Goal: Task Accomplishment & Management: Use online tool/utility

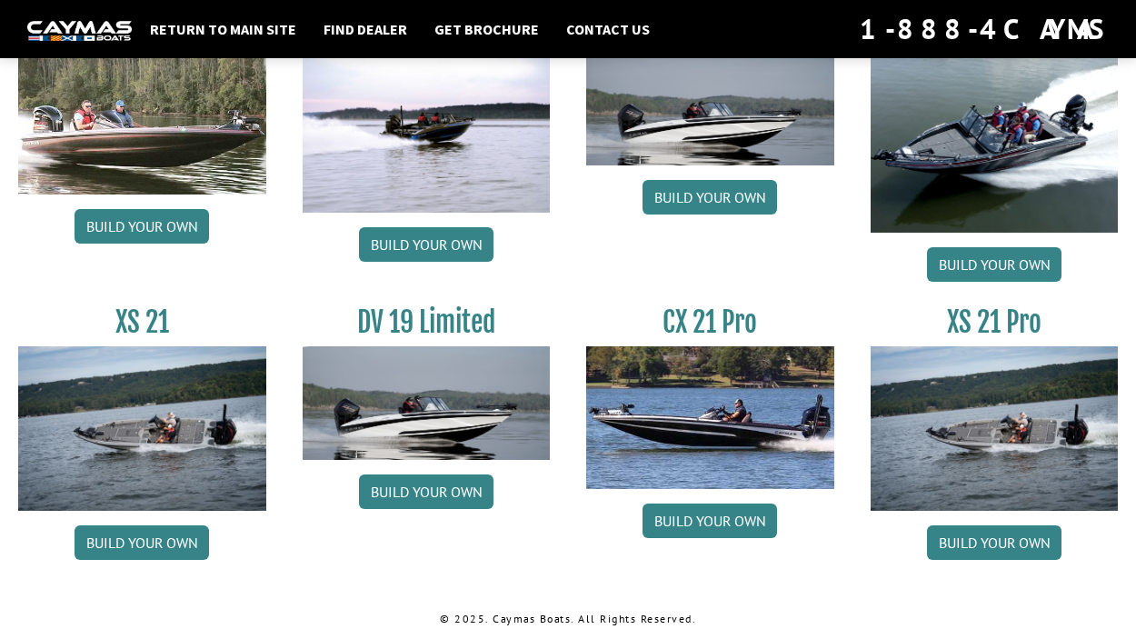
scroll to position [2169, 0]
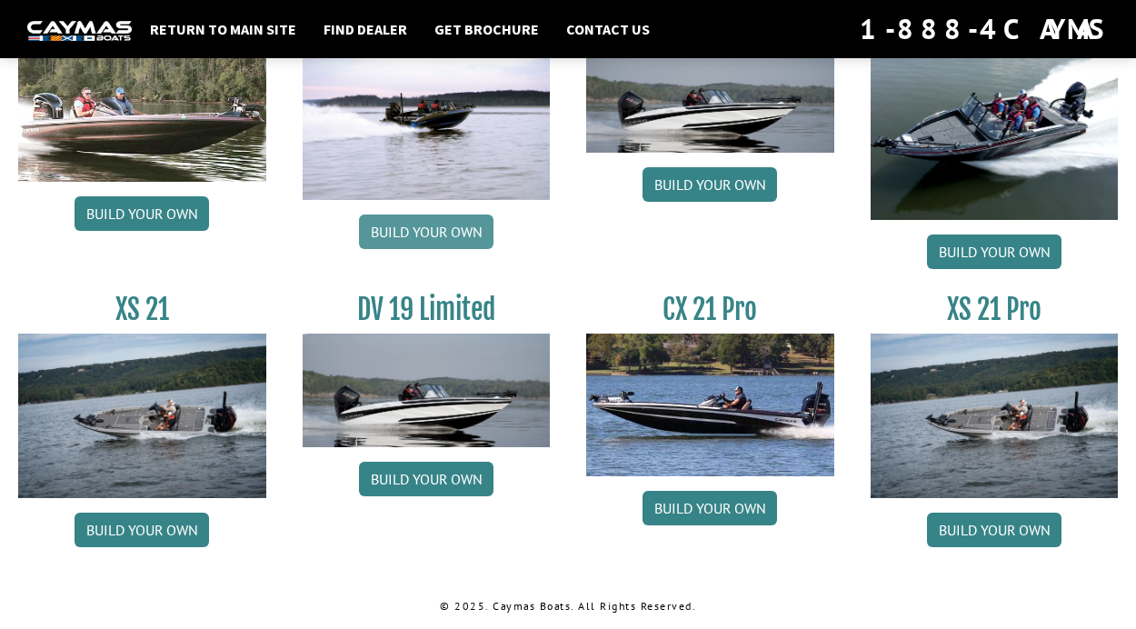
click at [424, 223] on link "Build your own" at bounding box center [426, 231] width 135 height 35
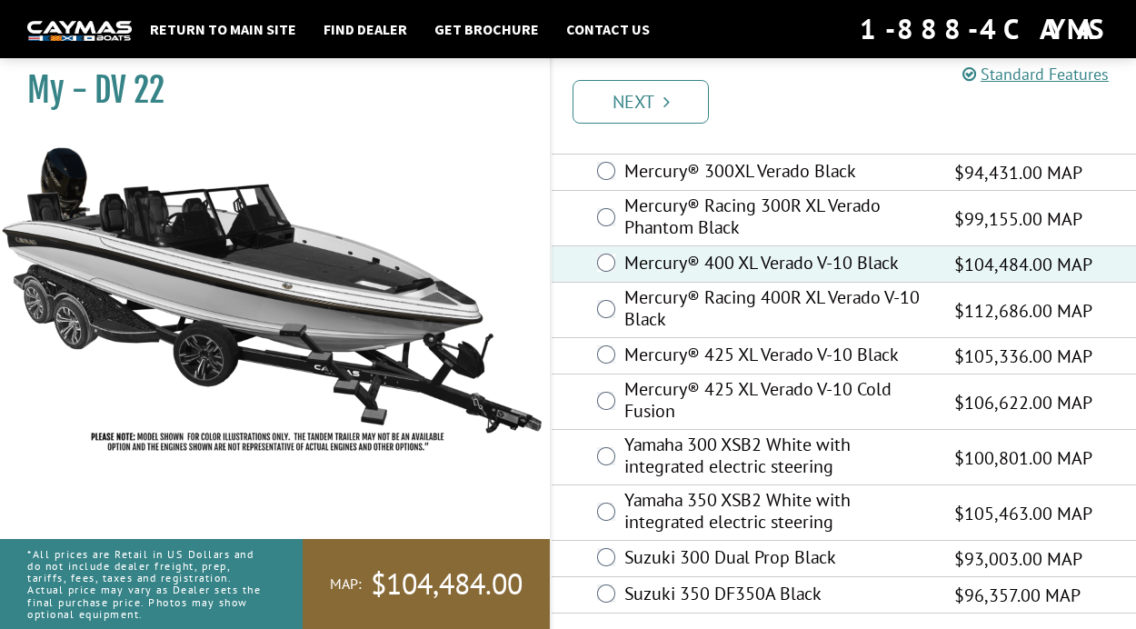
scroll to position [115, 0]
click at [637, 101] on link "Next" at bounding box center [641, 102] width 136 height 44
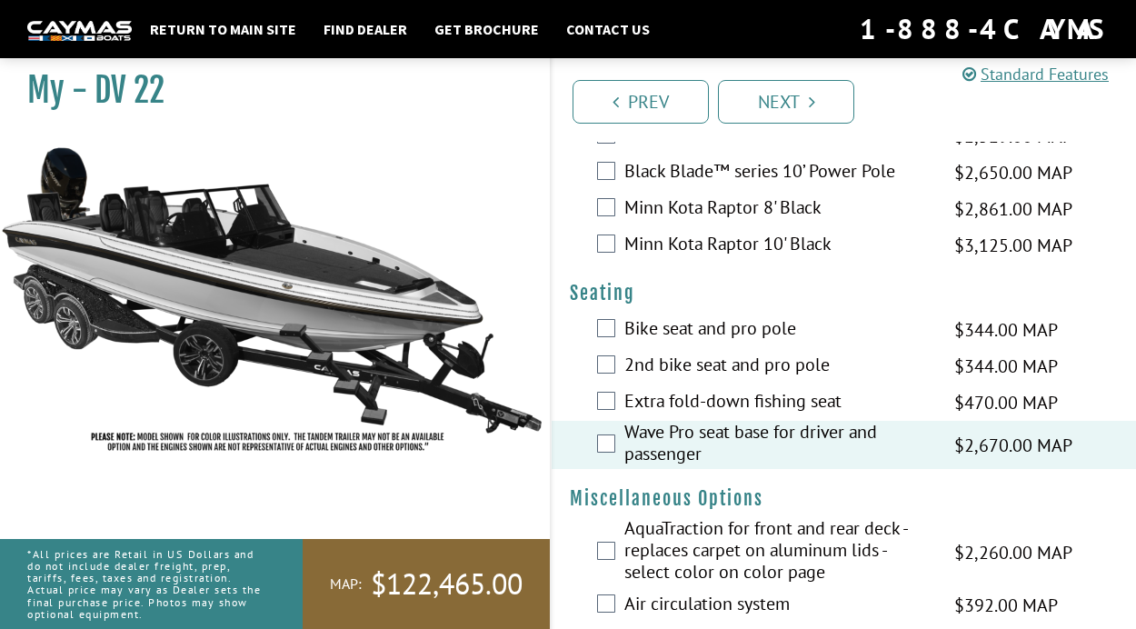
scroll to position [2074, 0]
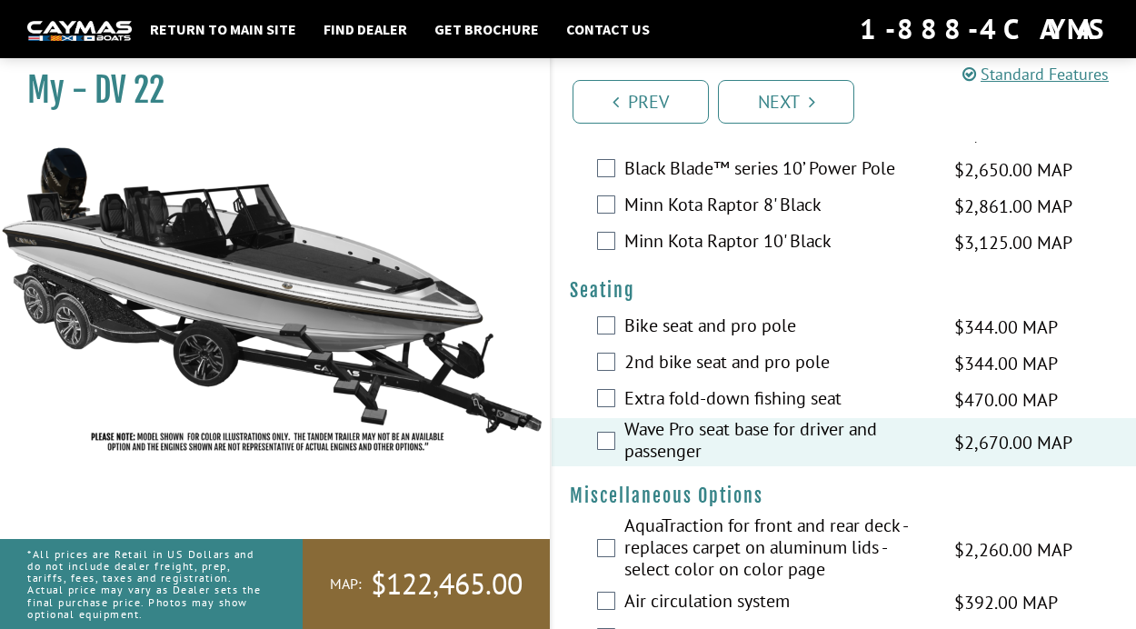
click at [1017, 414] on span "$470.00 MAP" at bounding box center [1006, 399] width 104 height 27
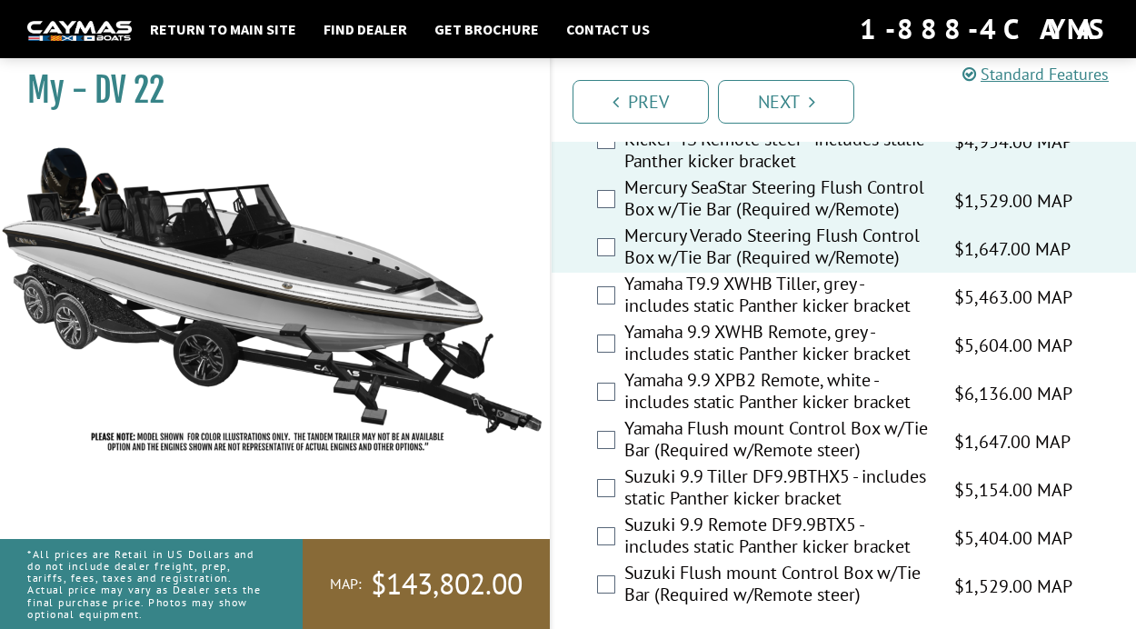
scroll to position [5456, 0]
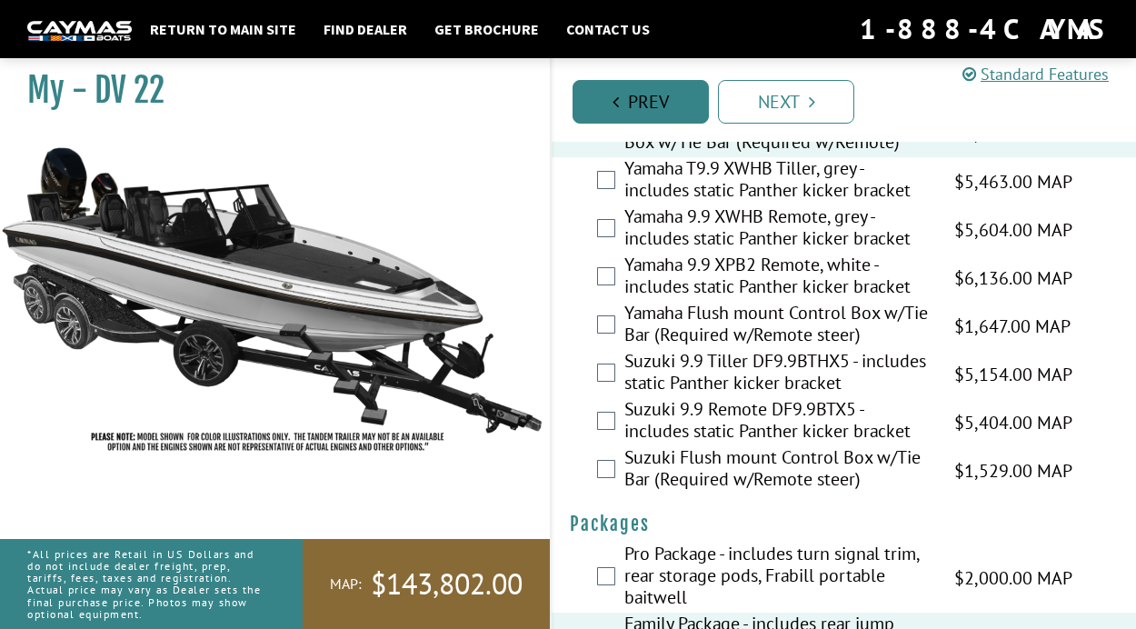
click at [623, 93] on link "Prev" at bounding box center [641, 102] width 136 height 44
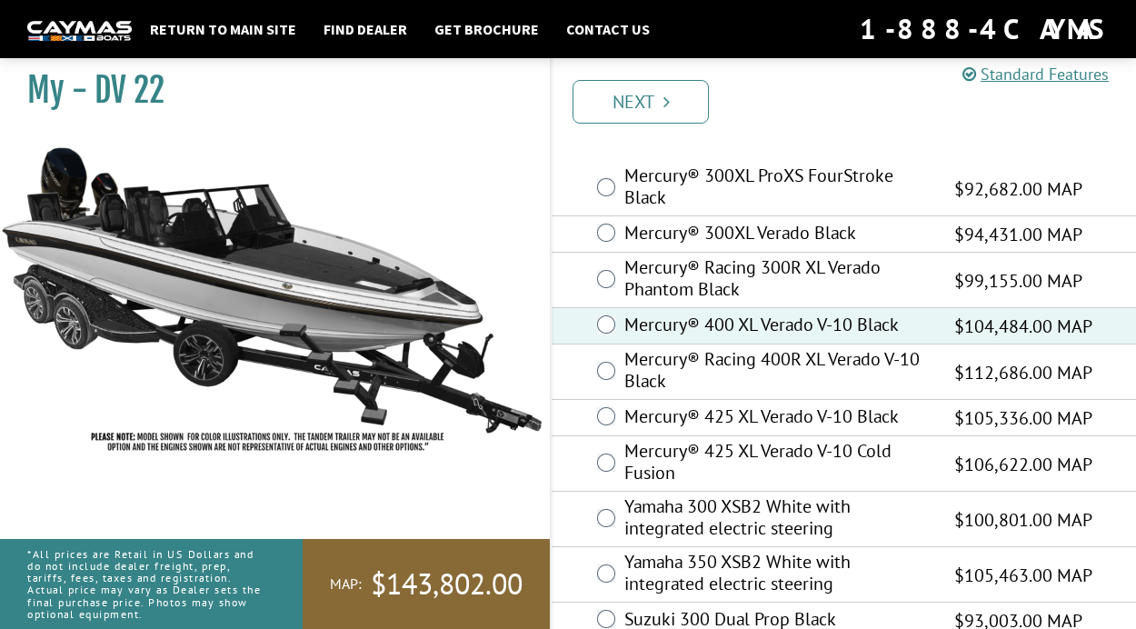
scroll to position [115, 0]
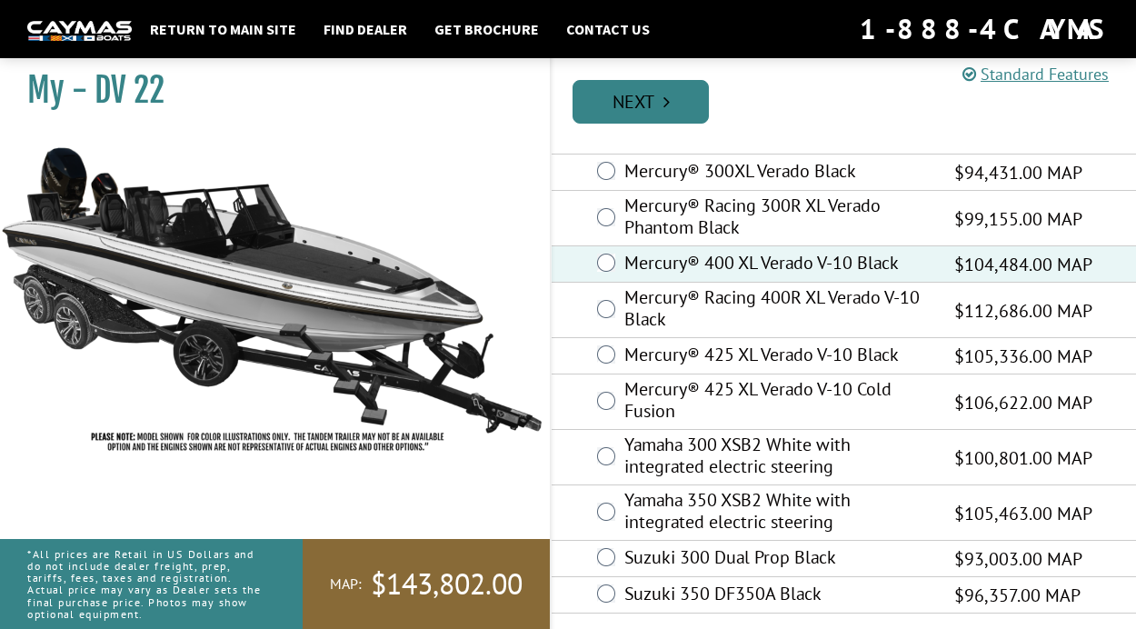
click at [673, 90] on link "Next" at bounding box center [641, 102] width 136 height 44
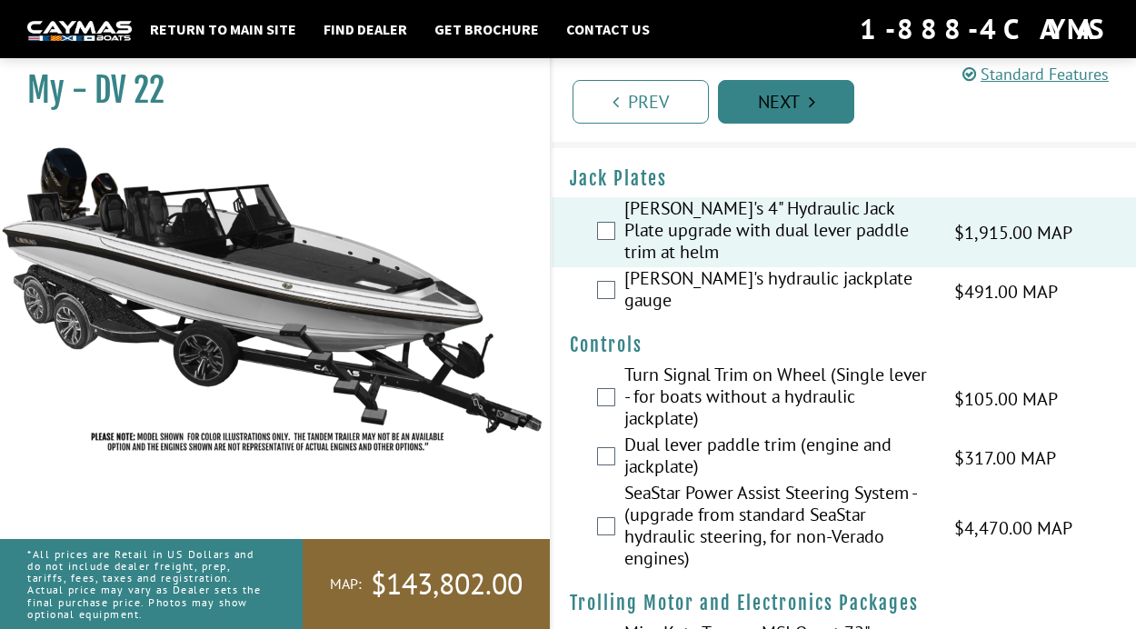
scroll to position [0, 0]
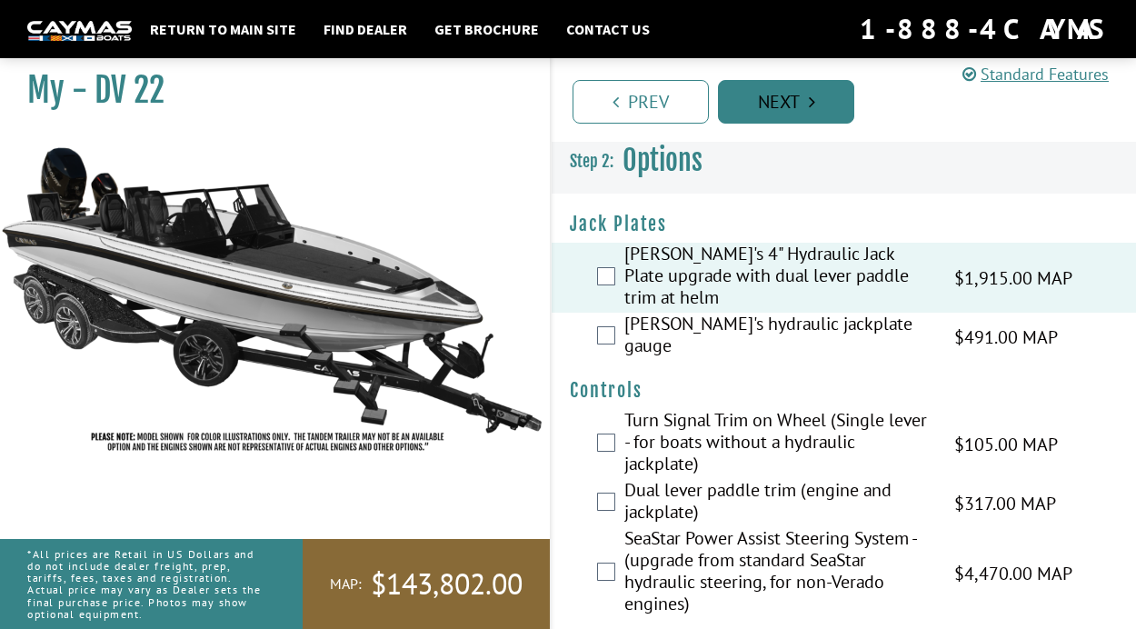
click at [765, 94] on link "Next" at bounding box center [786, 102] width 136 height 44
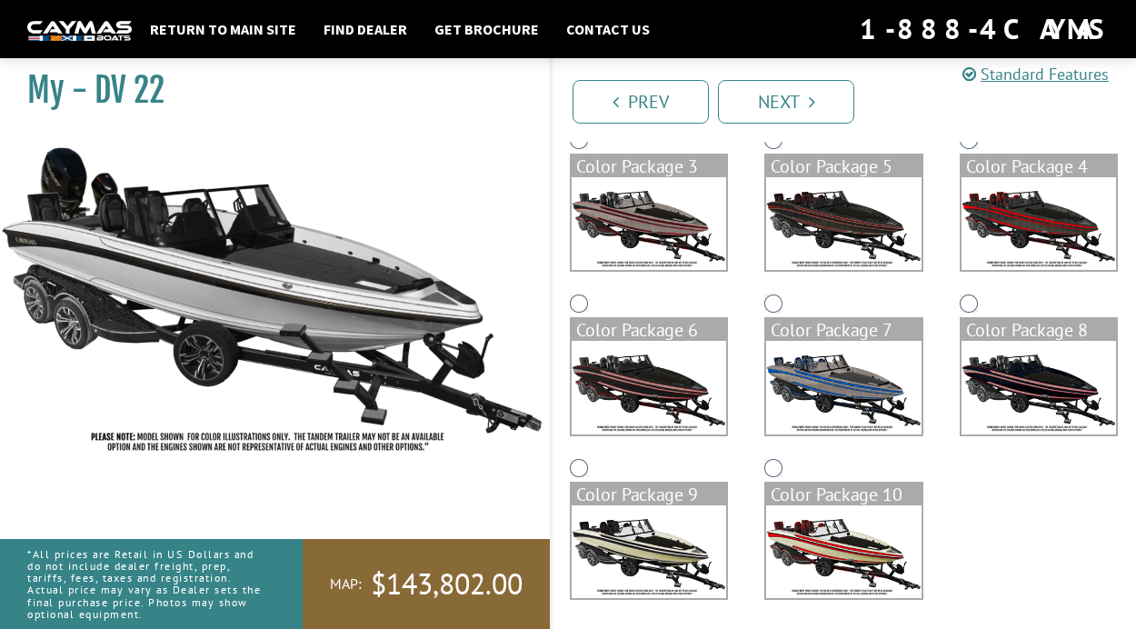
scroll to position [330, 0]
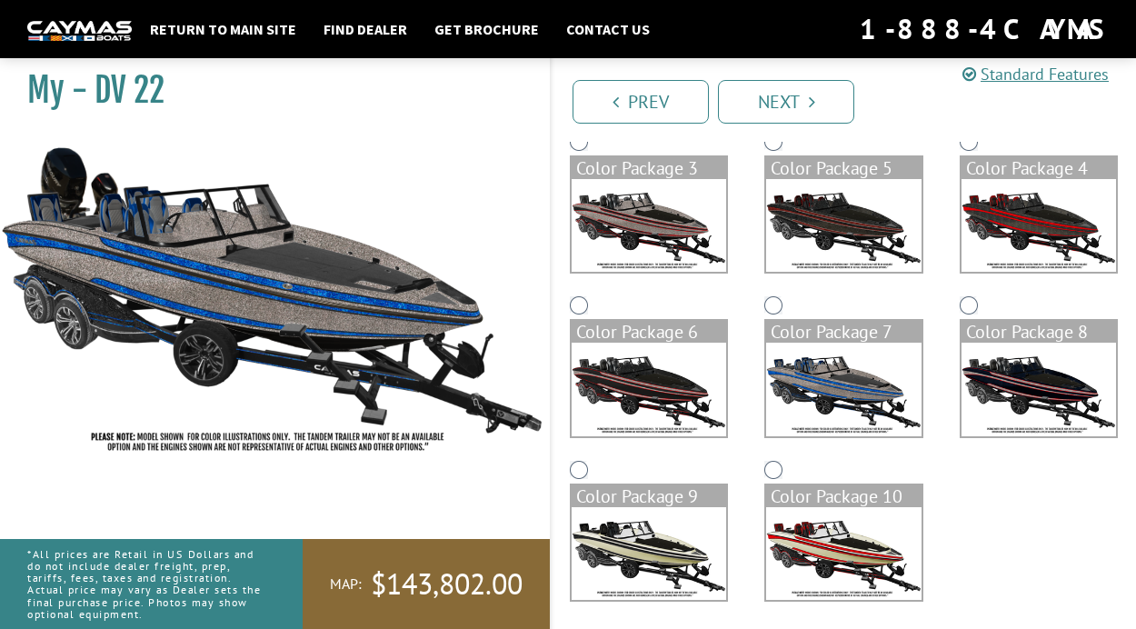
click at [564, 323] on div "Color Package 6" at bounding box center [649, 374] width 194 height 164
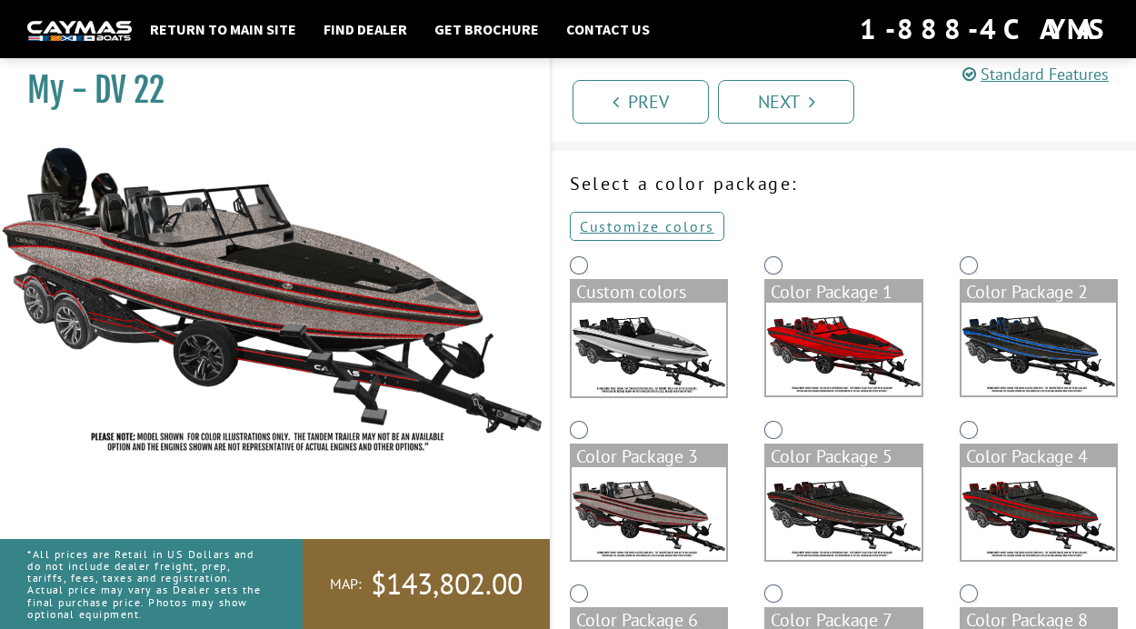
scroll to position [41, 0]
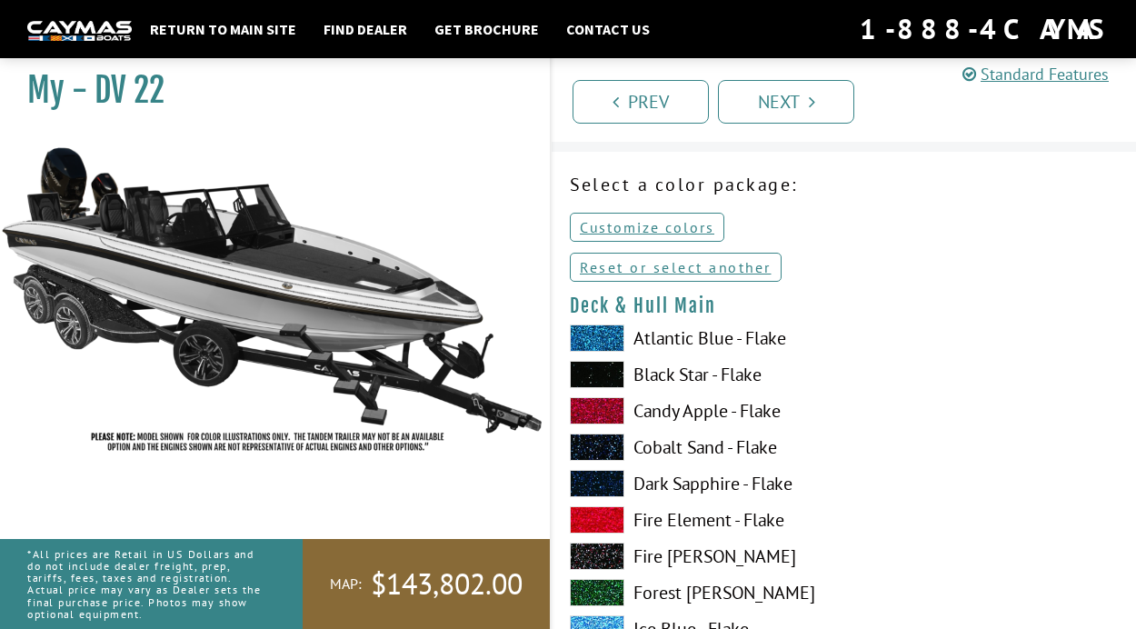
click at [792, 295] on h4 "Deck & Hull Main" at bounding box center [844, 305] width 548 height 23
click at [674, 268] on link "Reset or select another" at bounding box center [676, 267] width 212 height 29
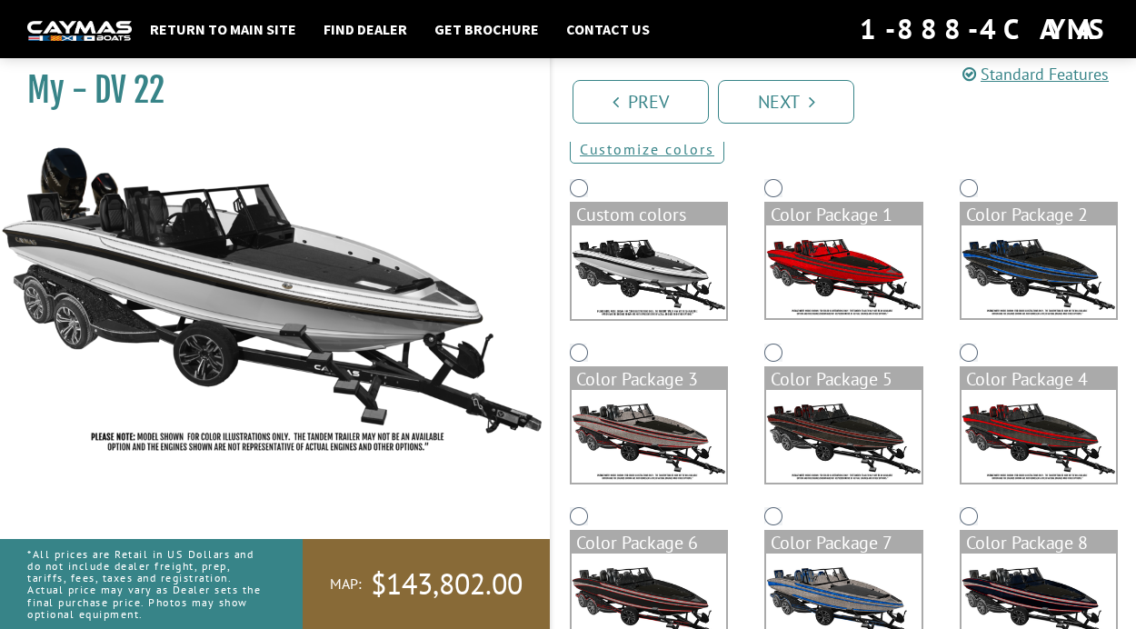
scroll to position [339, 0]
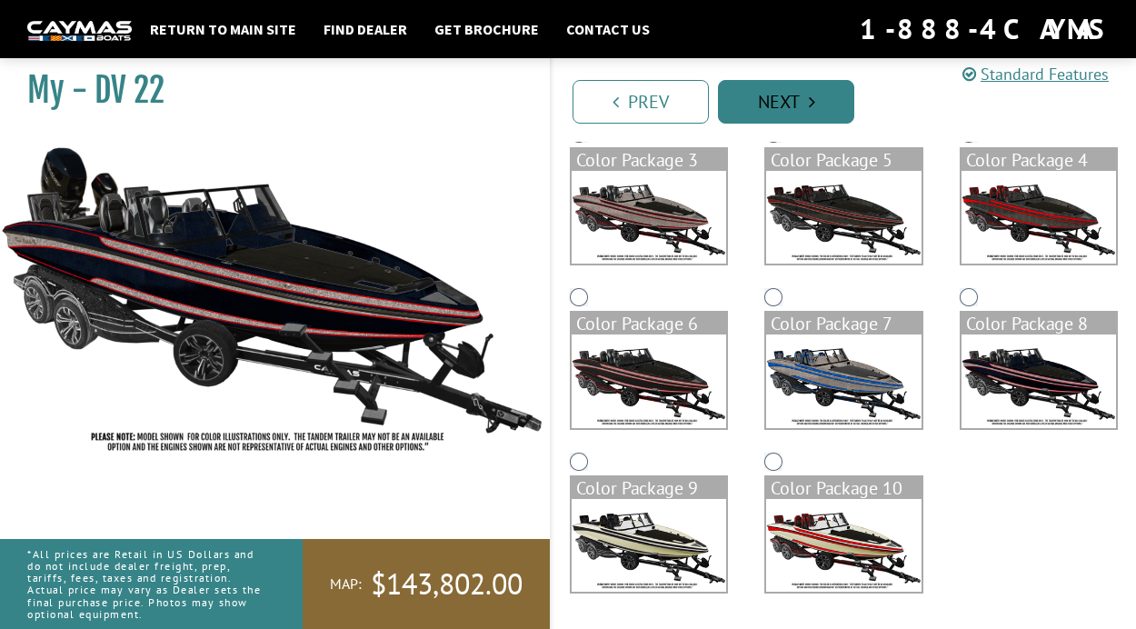
click at [780, 95] on link "Next" at bounding box center [786, 102] width 136 height 44
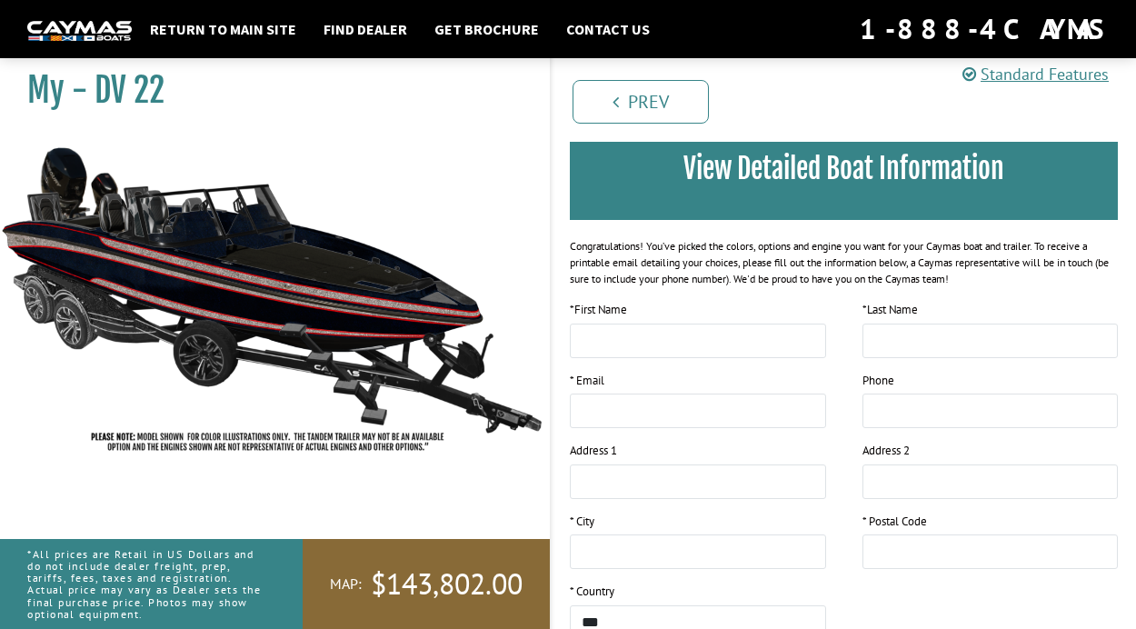
scroll to position [0, 0]
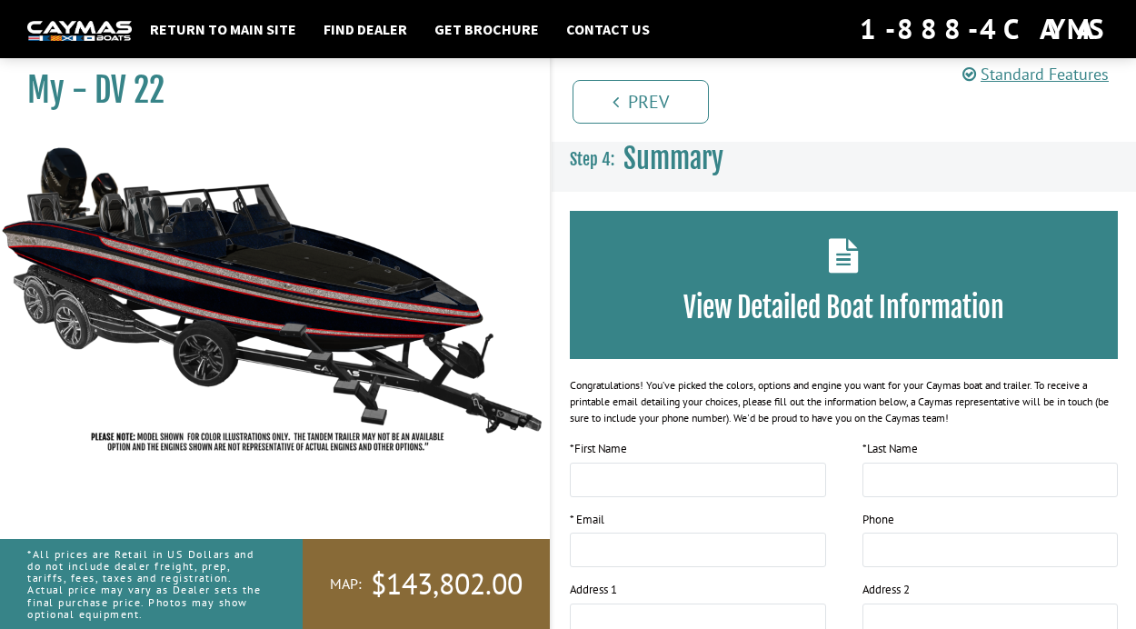
click at [831, 323] on h3 "View Detailed Boat Information" at bounding box center [843, 308] width 493 height 34
click at [823, 296] on h3 "View Detailed Boat Information" at bounding box center [843, 308] width 493 height 34
click at [865, 236] on div "View Detailed Boat Information" at bounding box center [844, 285] width 548 height 148
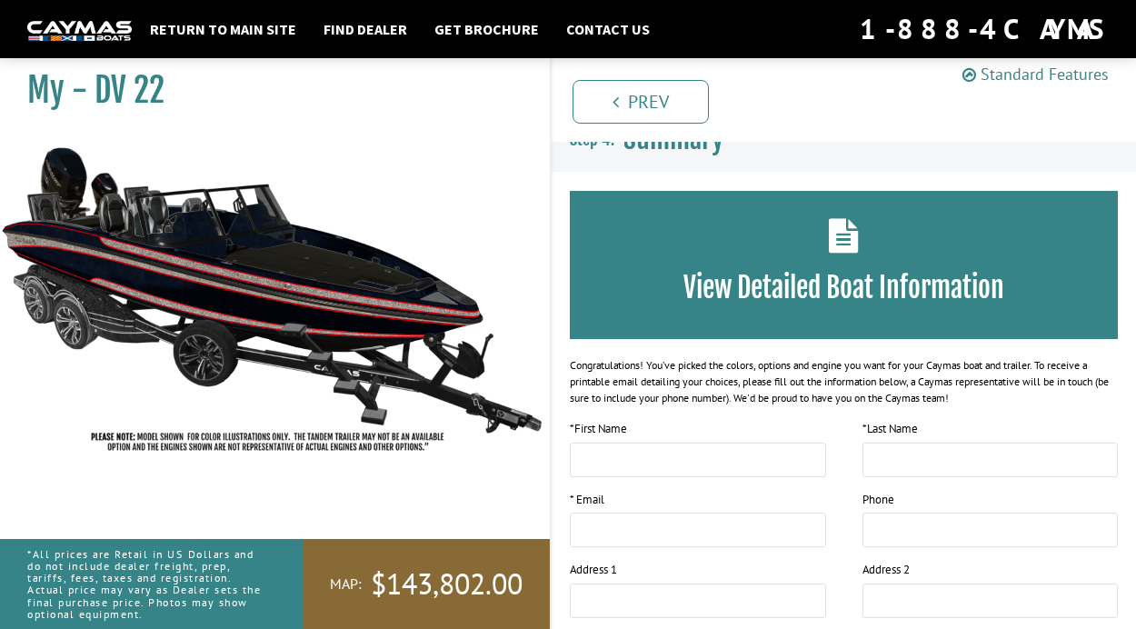
click at [1049, 69] on link "Standard Features" at bounding box center [1035, 74] width 146 height 21
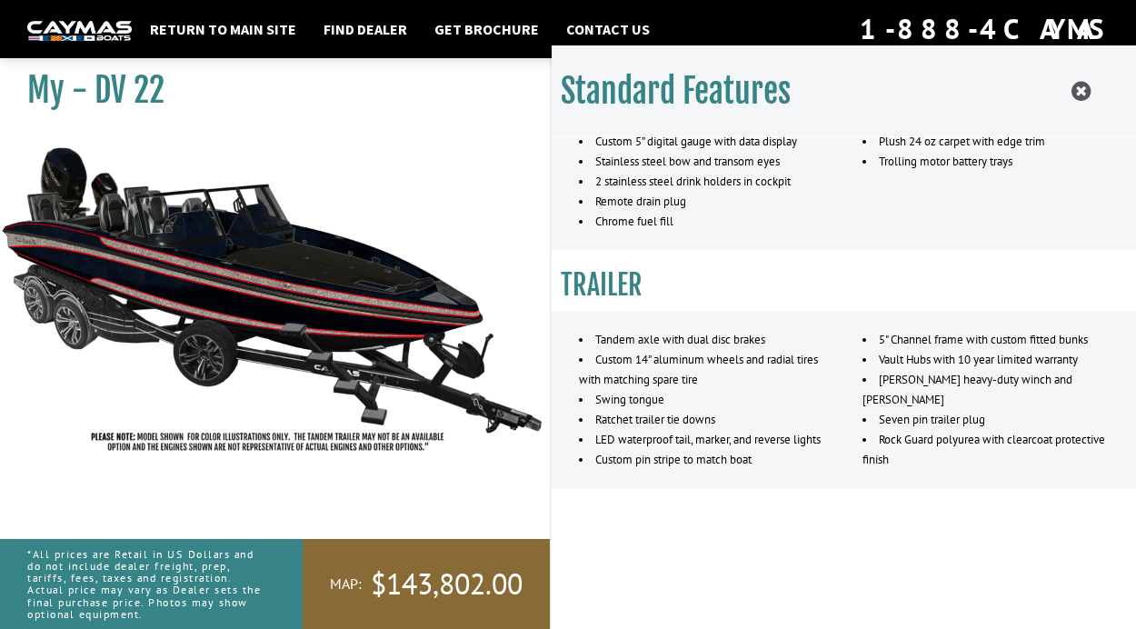
scroll to position [0, 0]
click at [467, 141] on img at bounding box center [272, 299] width 545 height 331
